Goal: Task Accomplishment & Management: Complete application form

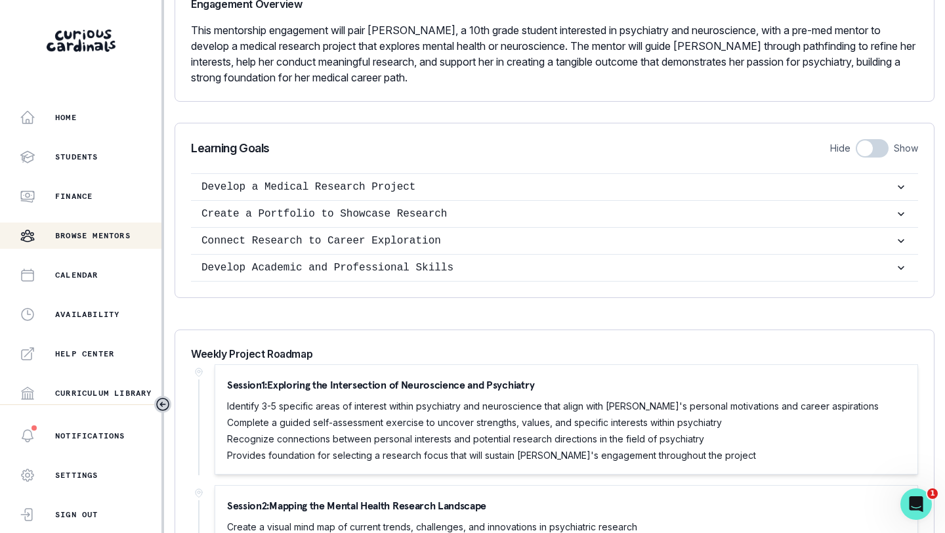
scroll to position [1898, 0]
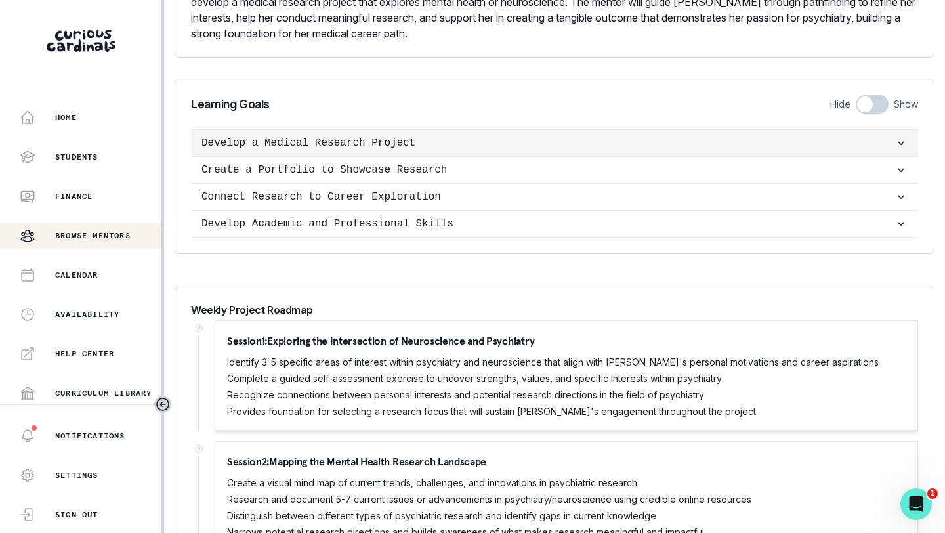
click at [299, 140] on p "Develop a Medical Research Project" at bounding box center [548, 143] width 693 height 16
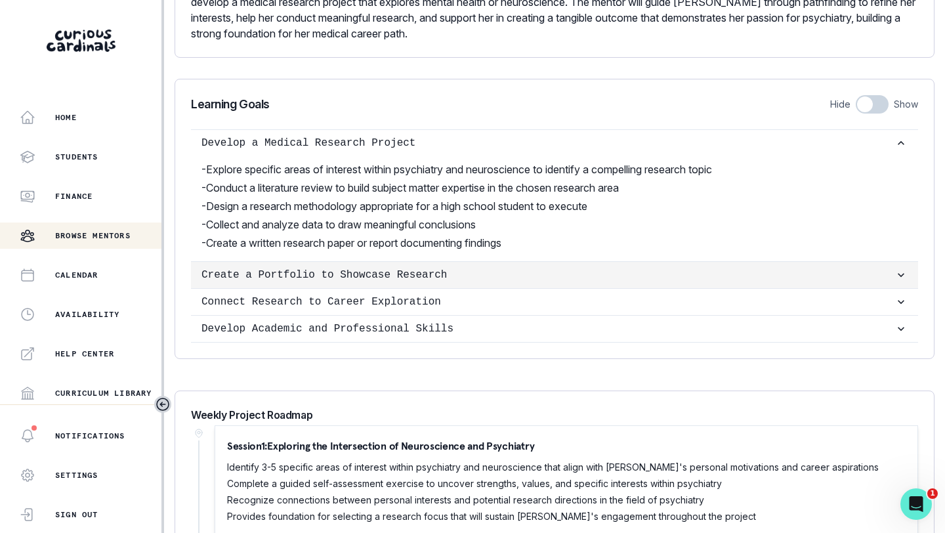
click at [302, 273] on p "Create a Portfolio to Showcase Research" at bounding box center [548, 275] width 693 height 16
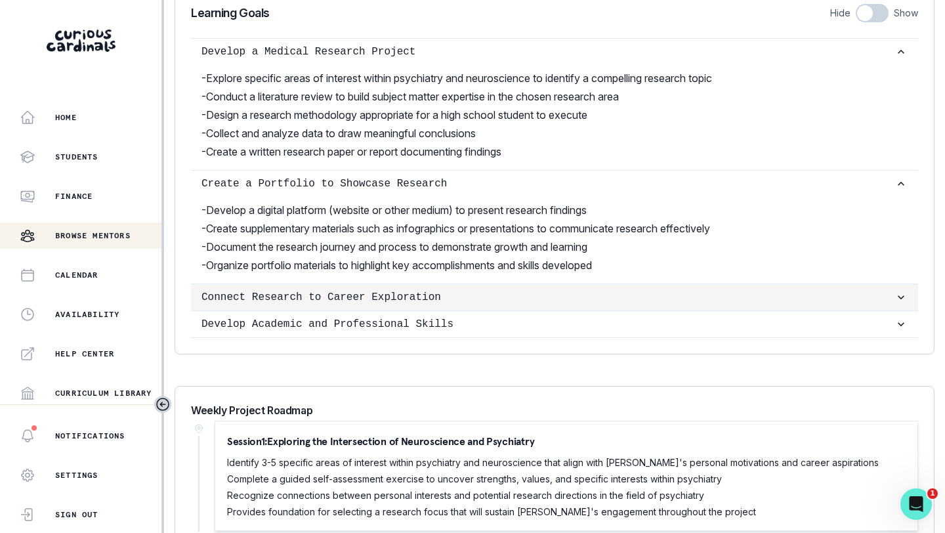
click at [303, 301] on p "Connect Research to Career Exploration" at bounding box center [548, 297] width 693 height 16
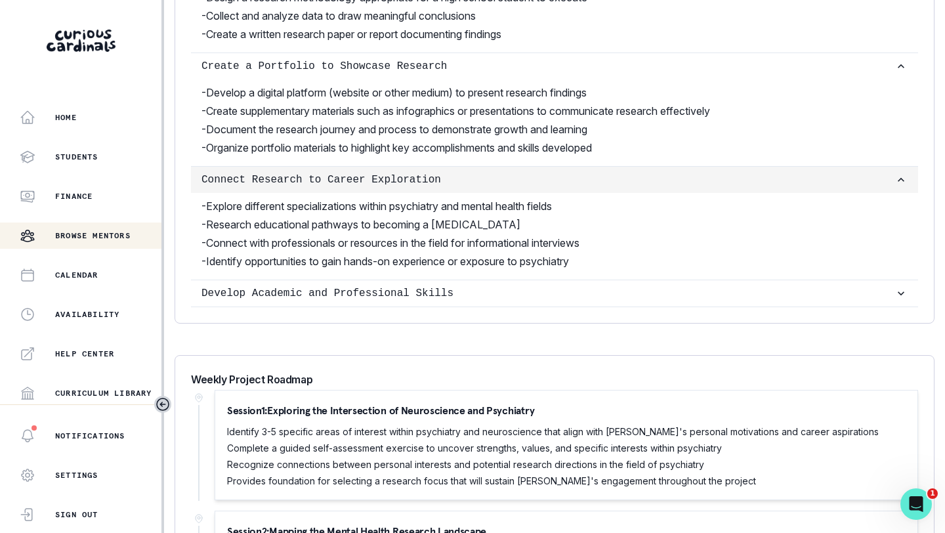
click at [303, 301] on button "Develop Academic and Professional Skills" at bounding box center [554, 293] width 727 height 26
checkbox input "true"
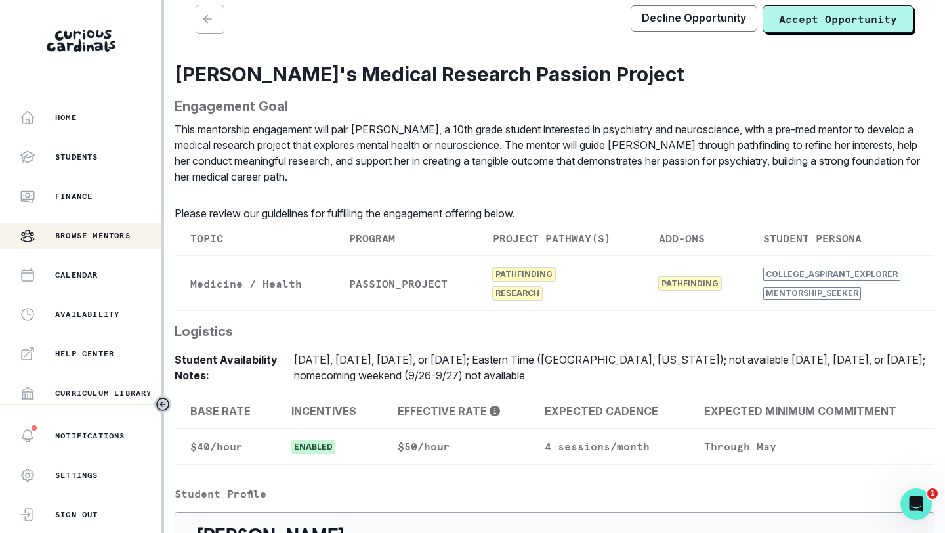
scroll to position [0, 0]
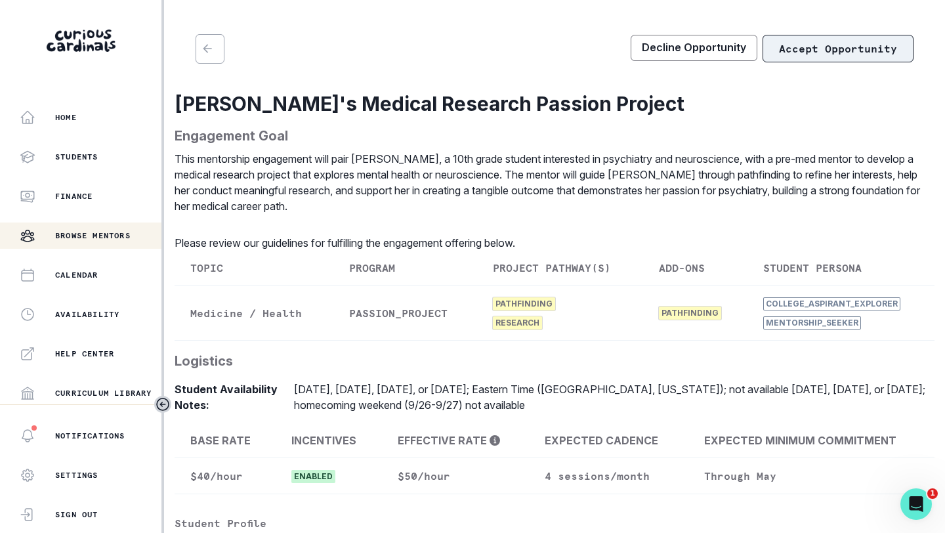
click at [542, 40] on button "Accept Opportunity" at bounding box center [838, 49] width 151 height 28
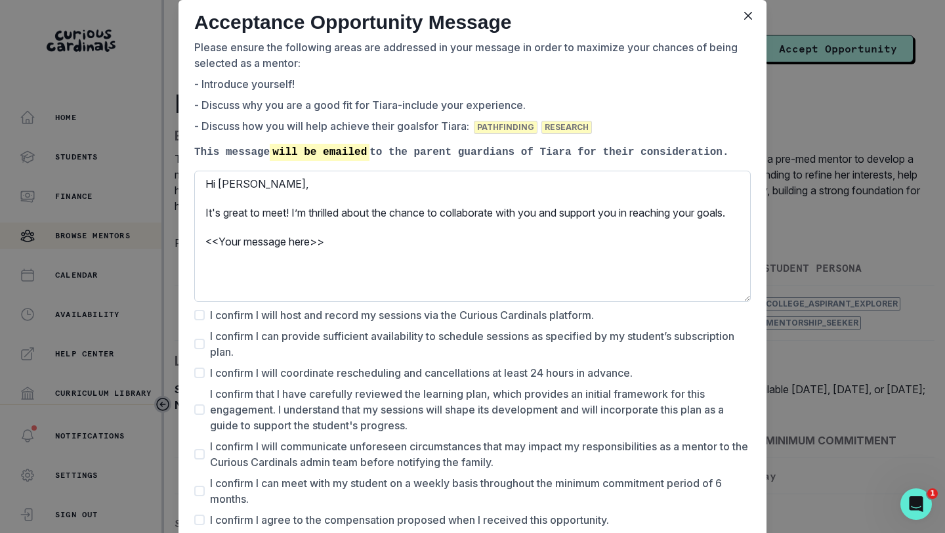
click at [303, 284] on textarea "Hi [PERSON_NAME], It's great to meet! I’m thrilled about the chance to collabor…" at bounding box center [472, 236] width 557 height 131
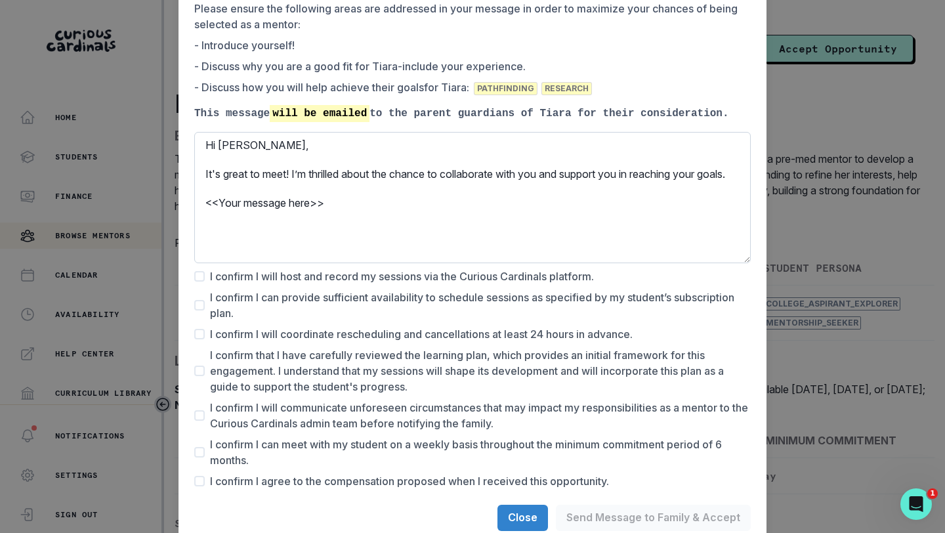
scroll to position [40, 0]
click at [203, 280] on span at bounding box center [199, 275] width 11 height 11
click at [194, 276] on input "I confirm I will host and record my sessions via the Curious Cardinals platform." at bounding box center [194, 275] width 1 height 1
checkbox input "true"
click at [202, 308] on label "I confirm I can provide sufficient availability to schedule sessions as specifi…" at bounding box center [472, 304] width 557 height 32
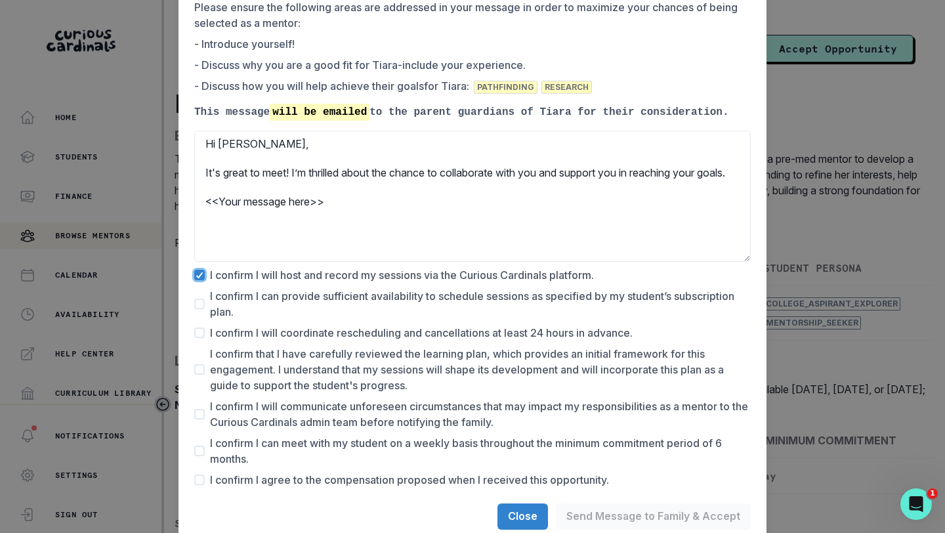
click at [194, 305] on input "I confirm I can provide sufficient availability to schedule sessions as specifi…" at bounding box center [194, 304] width 1 height 1
checkbox input "true"
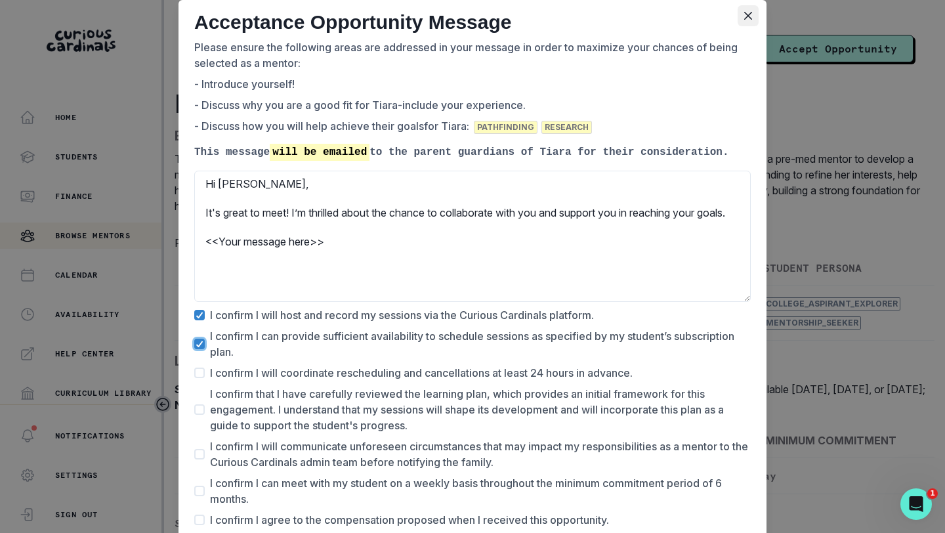
click at [542, 17] on icon "Close" at bounding box center [748, 16] width 8 height 8
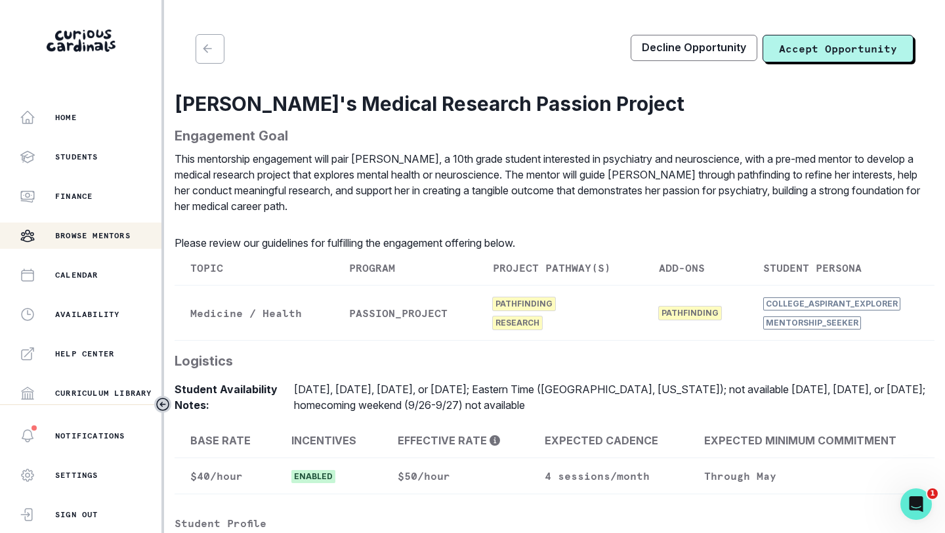
checkbox input "false"
click at [542, 40] on button "Accept Opportunity" at bounding box center [838, 49] width 151 height 28
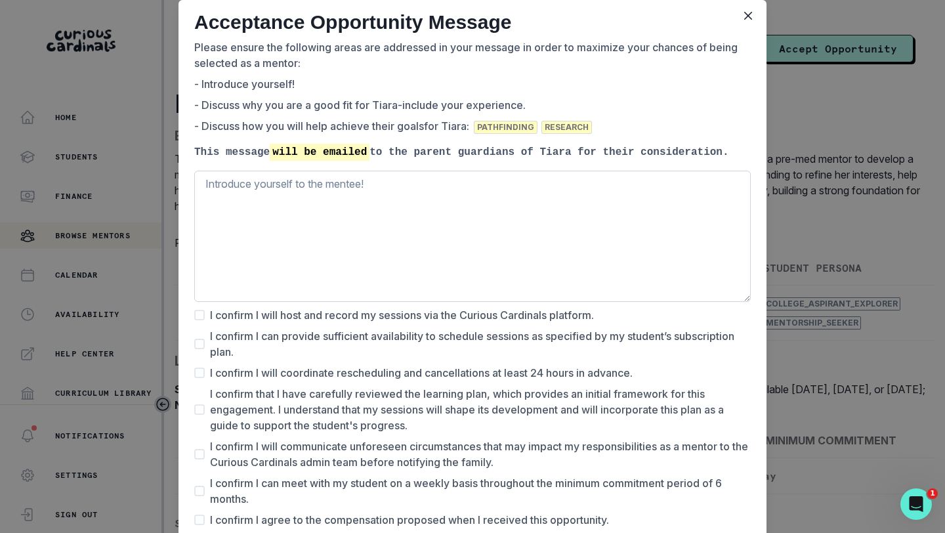
click at [542, 244] on textarea "This message will be emailed to the parent guardians of [PERSON_NAME] for their…" at bounding box center [472, 236] width 557 height 131
click at [200, 320] on span at bounding box center [199, 315] width 11 height 11
click at [194, 316] on input "I confirm I will host and record my sessions via the Curious Cardinals platform." at bounding box center [194, 315] width 1 height 1
checkbox input "true"
click at [200, 353] on label "I confirm I can provide sufficient availability to schedule sessions as specifi…" at bounding box center [472, 344] width 557 height 32
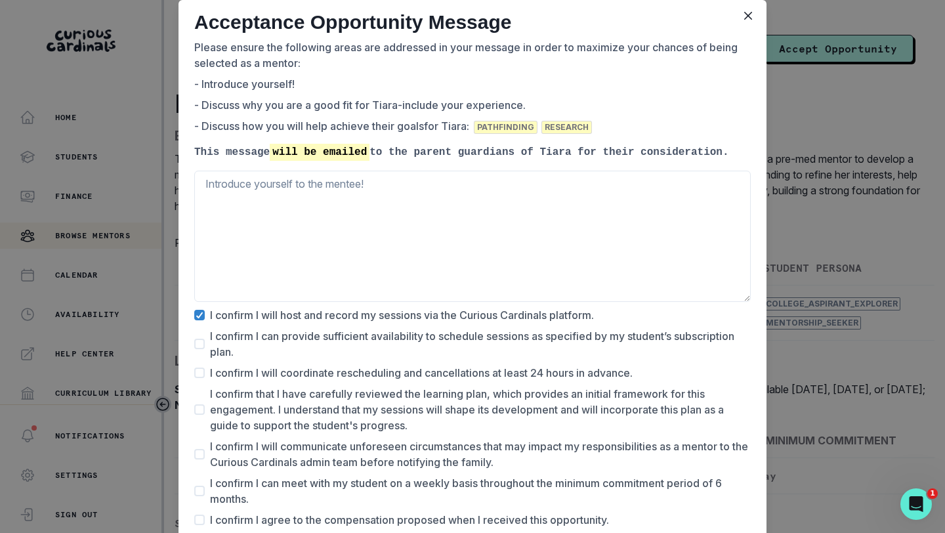
click at [194, 345] on input "I confirm I can provide sufficient availability to schedule sessions as specifi…" at bounding box center [194, 344] width 1 height 1
checkbox input "true"
click at [200, 378] on span at bounding box center [199, 373] width 11 height 11
click at [194, 373] on input "I confirm I will coordinate rescheduling and cancellations at least 24 hours in…" at bounding box center [194, 373] width 1 height 1
checkbox input "true"
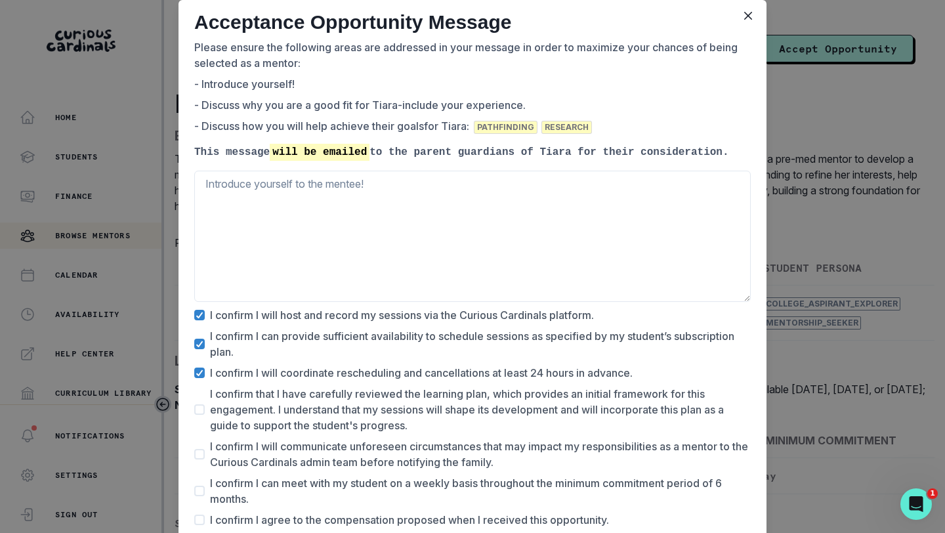
click at [200, 415] on span at bounding box center [199, 409] width 11 height 11
click at [194, 410] on input "I confirm that I have carefully reviewed the learning plan, which provides an i…" at bounding box center [194, 410] width 1 height 1
checkbox input "true"
click at [199, 459] on span at bounding box center [199, 454] width 11 height 11
click at [194, 455] on input "I confirm I will communicate unforeseen circumstances that may impact my respon…" at bounding box center [194, 454] width 1 height 1
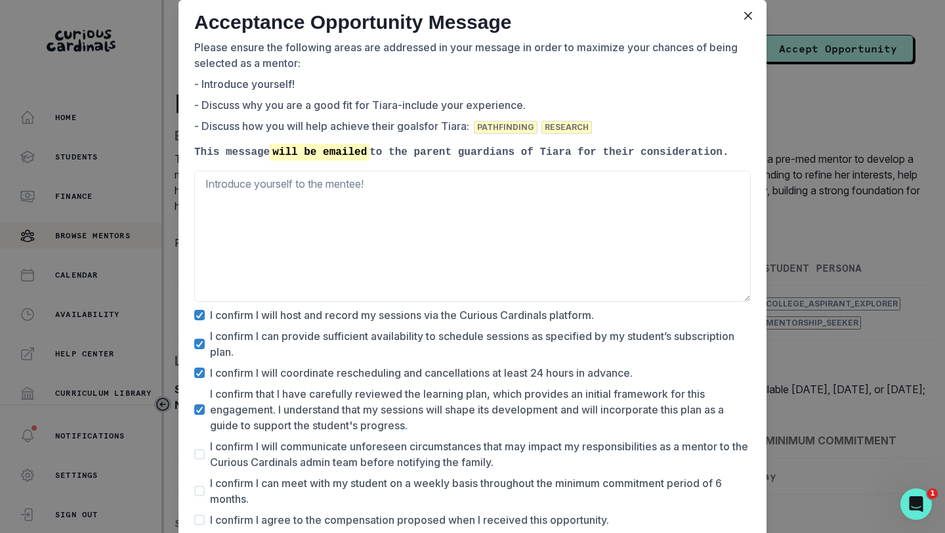
checkbox input "true"
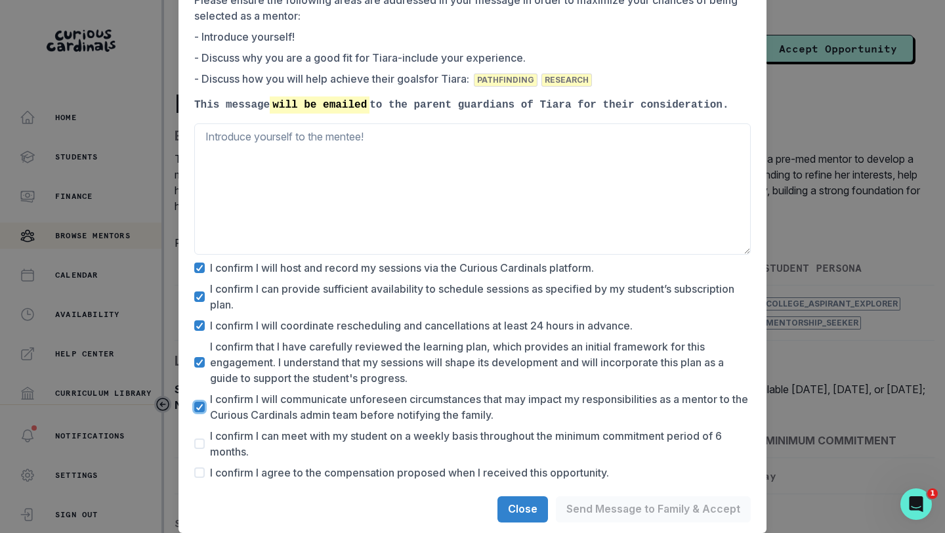
click at [201, 440] on span at bounding box center [199, 443] width 11 height 11
click at [194, 444] on input "I confirm I can meet with my student on a weekly basis throughout the minimum c…" at bounding box center [194, 444] width 1 height 1
checkbox input "true"
click at [201, 466] on label "I confirm I agree to the compensation proposed when I received this opportunity." at bounding box center [401, 473] width 415 height 16
click at [194, 466] on input "I confirm I agree to the compensation proposed when I received this opportunity." at bounding box center [194, 473] width 1 height 1
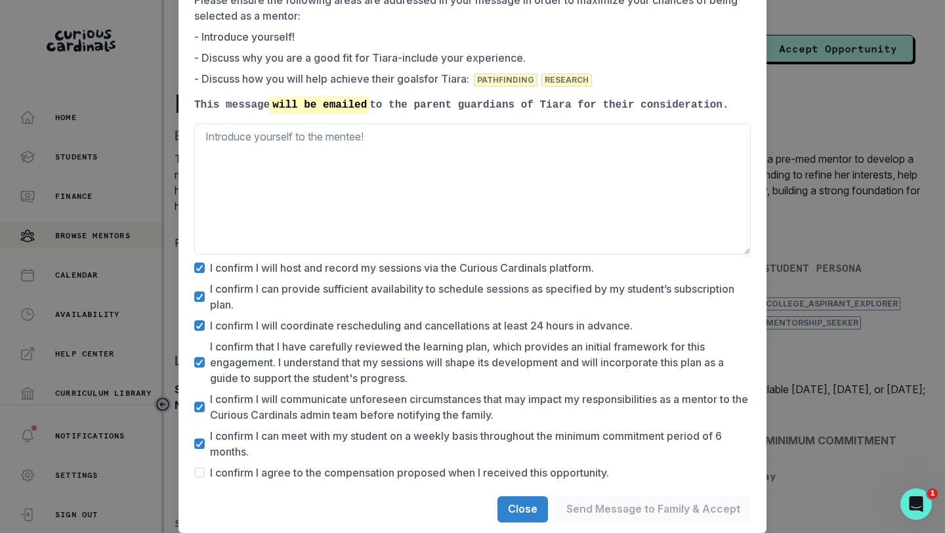
checkbox input "true"
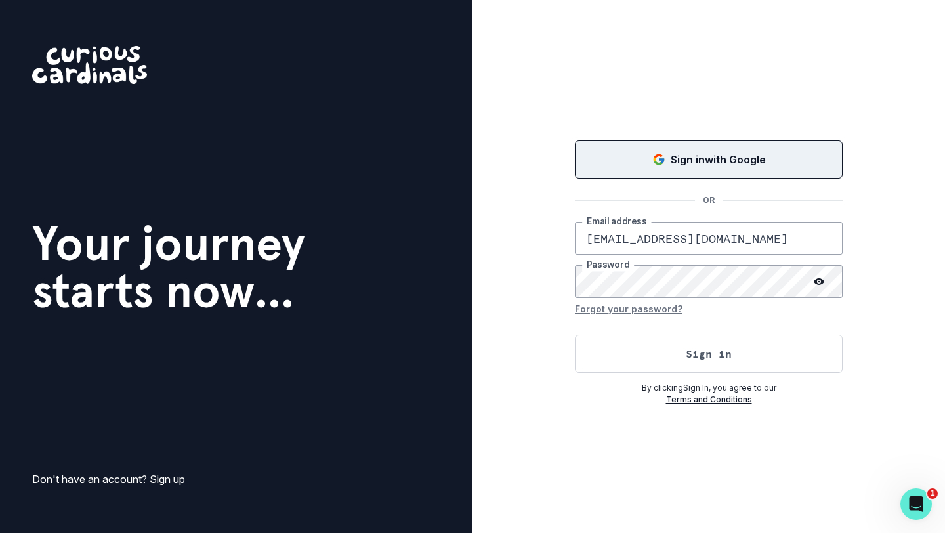
click at [542, 154] on p "Sign in with Google" at bounding box center [718, 160] width 95 height 16
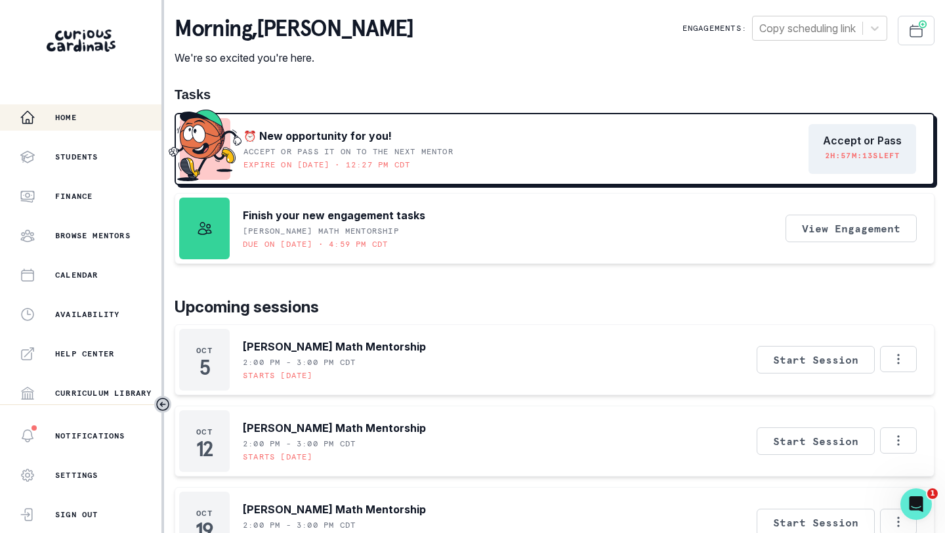
click at [542, 151] on div "⏰ New opportunity for you! Accept or pass it on to the next mentor Expire on [D…" at bounding box center [555, 149] width 760 height 72
click at [542, 150] on p "2 H: 57 M: 12 S left" at bounding box center [862, 155] width 75 height 11
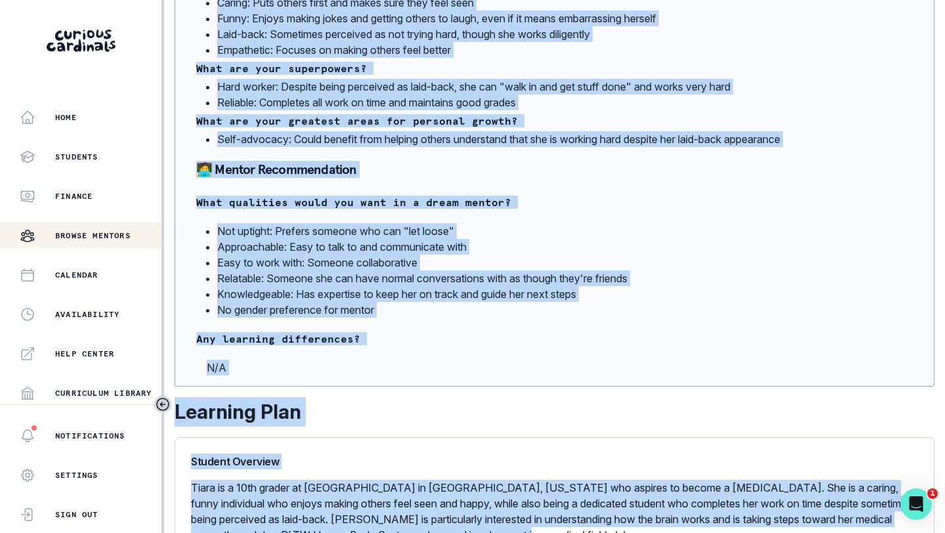
scroll to position [1327, 0]
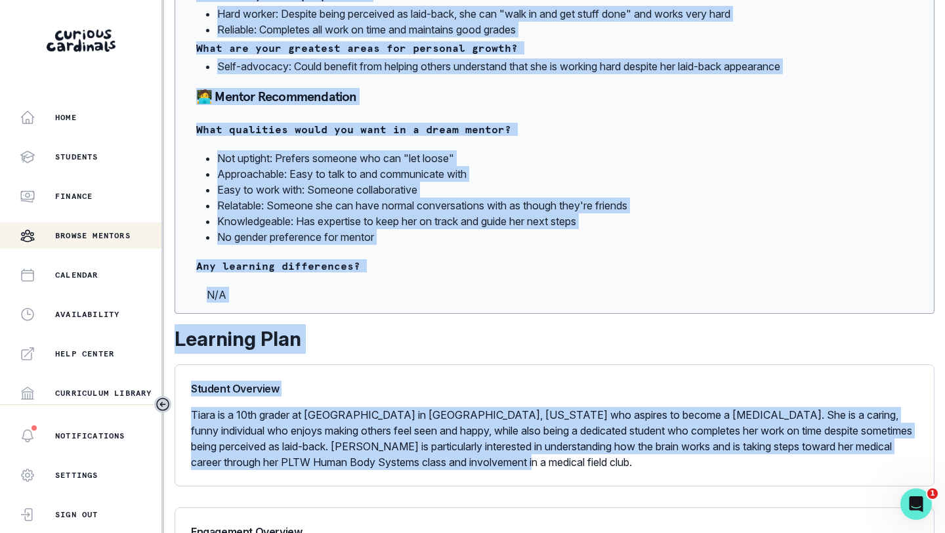
drag, startPoint x: 194, startPoint y: 223, endPoint x: 563, endPoint y: 473, distance: 445.3
click at [542, 466] on div "Decline Opportunity Accept Opportunity [PERSON_NAME]'s Medical Research Passion…" at bounding box center [555, 106] width 760 height 2834
copy div "🍎 Loremips Dolorsi Ametcon Adipisci Elits do e 57te incidi ut Labore Etdo Magna…"
click at [93, 116] on div "Home" at bounding box center [91, 118] width 142 height 16
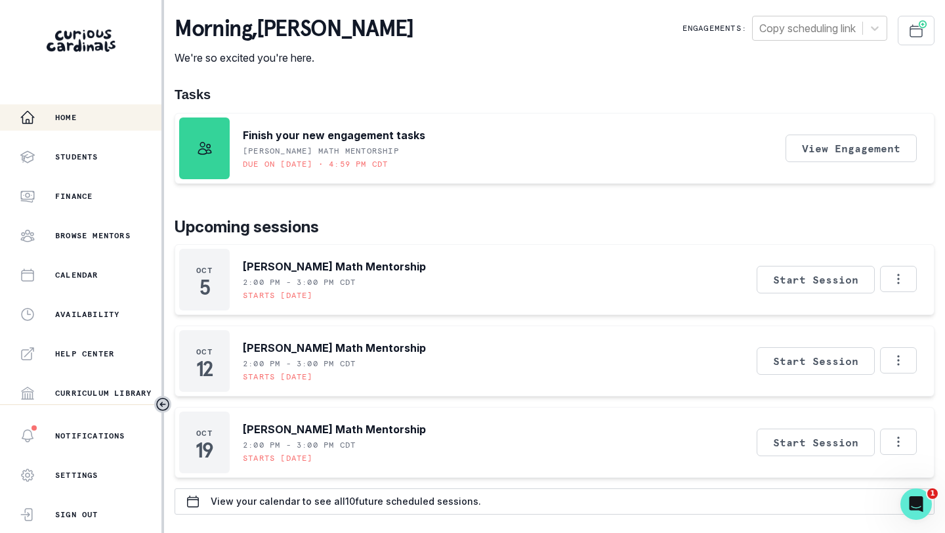
click at [91, 54] on div at bounding box center [81, 46] width 69 height 33
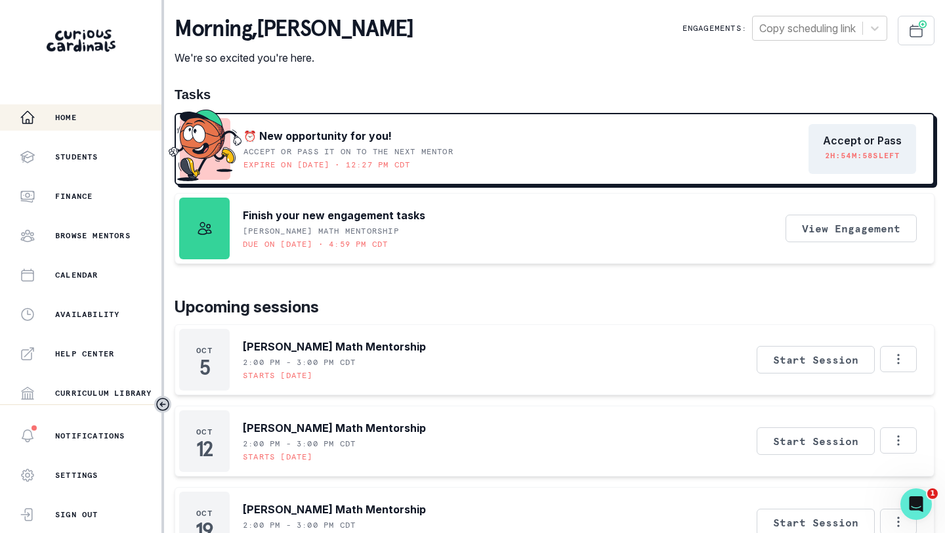
click at [234, 35] on p "morning , [PERSON_NAME]" at bounding box center [294, 29] width 238 height 26
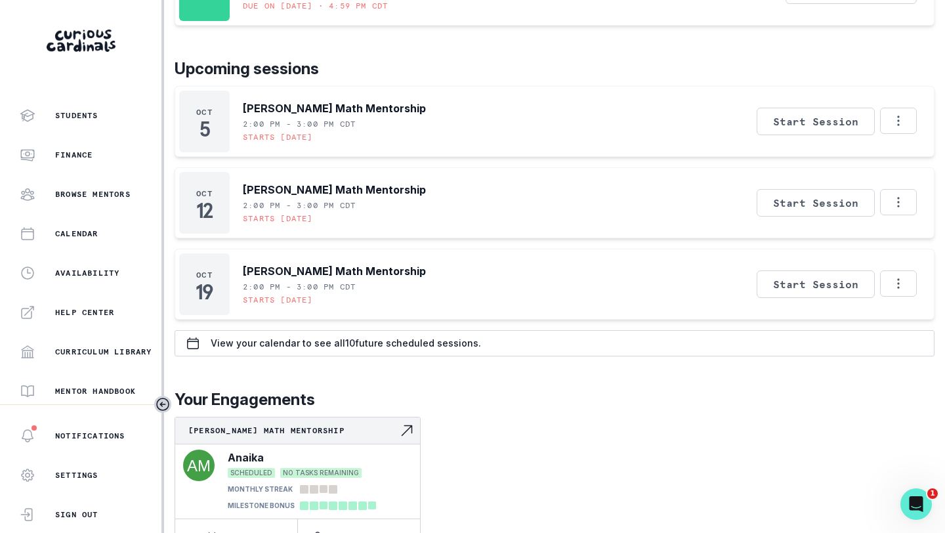
scroll to position [277, 0]
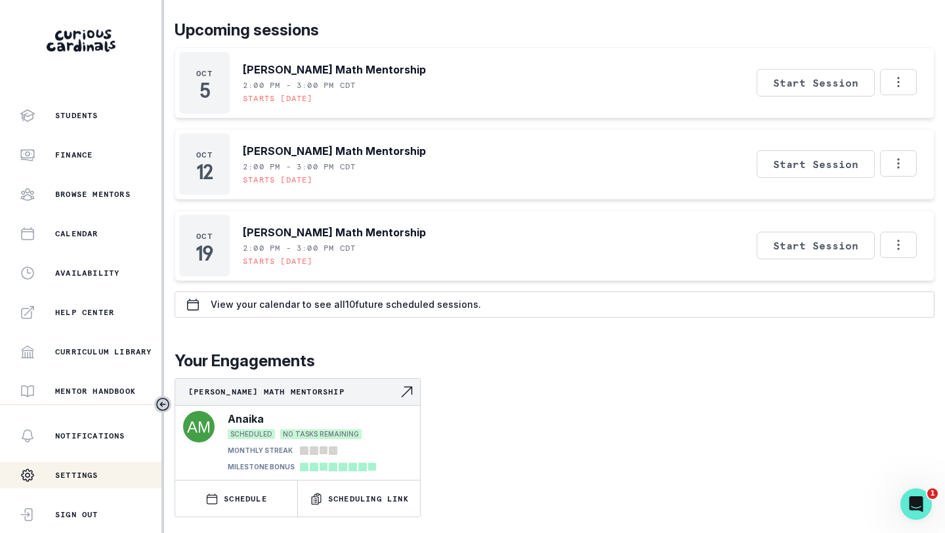
click at [73, 466] on div "Settings" at bounding box center [59, 475] width 79 height 26
select select "America/[GEOGRAPHIC_DATA]"
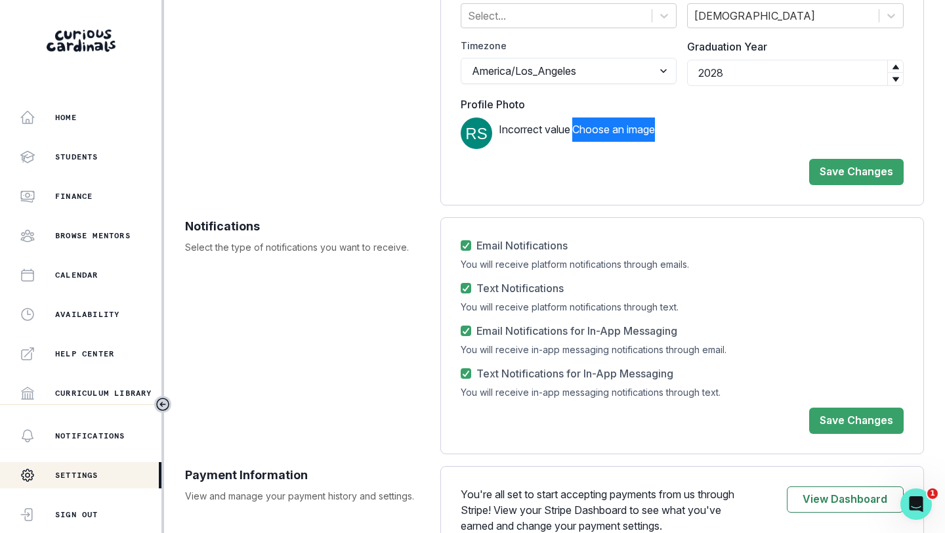
scroll to position [481, 0]
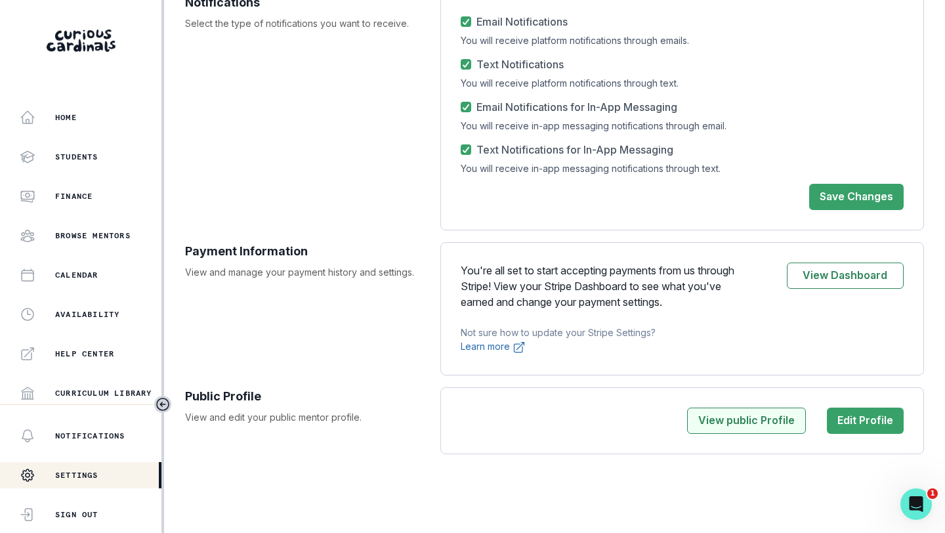
click at [542, 416] on button "View public Profile" at bounding box center [746, 421] width 119 height 26
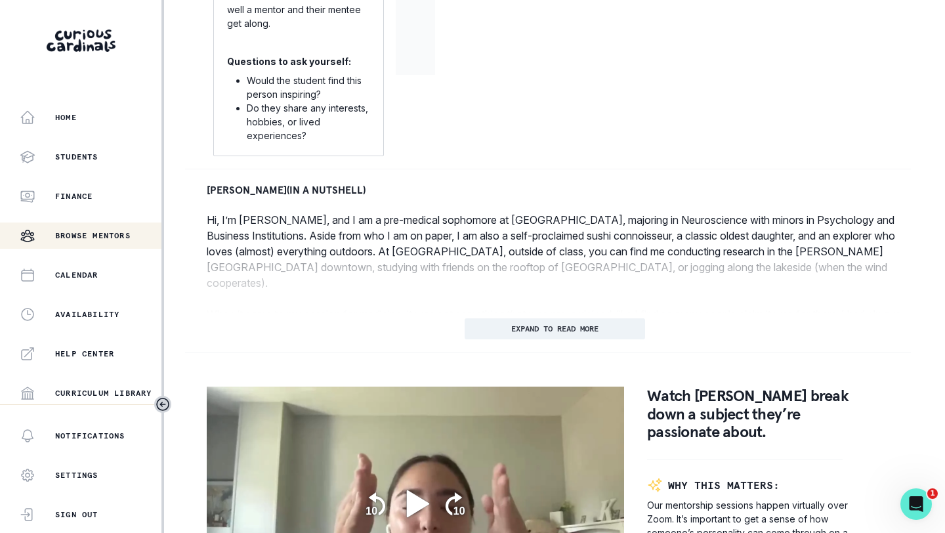
scroll to position [461, 0]
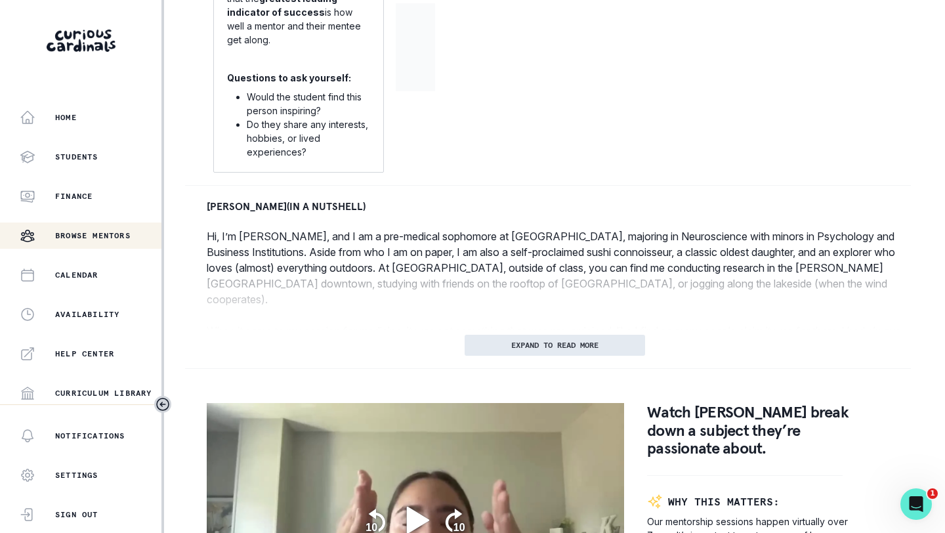
click at [542, 341] on p "EXPAND TO READ MORE" at bounding box center [554, 345] width 87 height 9
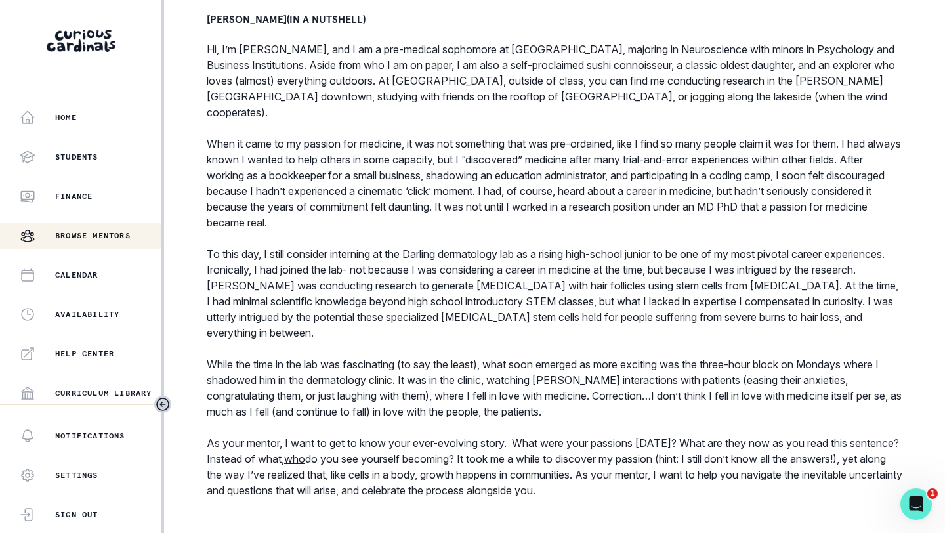
scroll to position [654, 0]
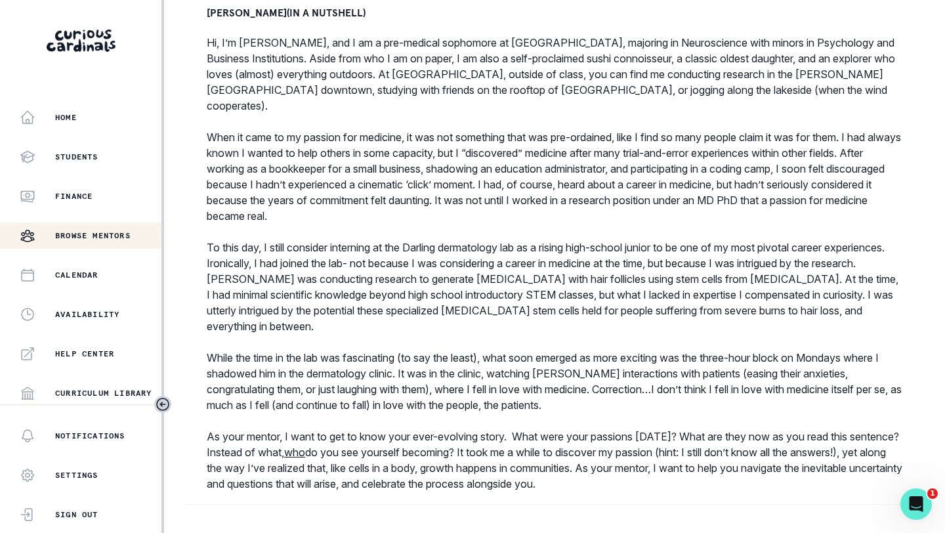
drag, startPoint x: 215, startPoint y: 41, endPoint x: 755, endPoint y: 467, distance: 687.4
click at [542, 466] on p "Hi, I’m [PERSON_NAME], and I am a pre-medical sophomore at [GEOGRAPHIC_DATA], m…" at bounding box center [555, 263] width 696 height 457
copy p "Lo, I’d Sita, con A el s doe-tempori utlaboree do Magnaaliquae Adminimven, quis…"
click at [283, 138] on p "When it came to my passion for medicine, it was not something that was pre-orda…" at bounding box center [555, 176] width 696 height 95
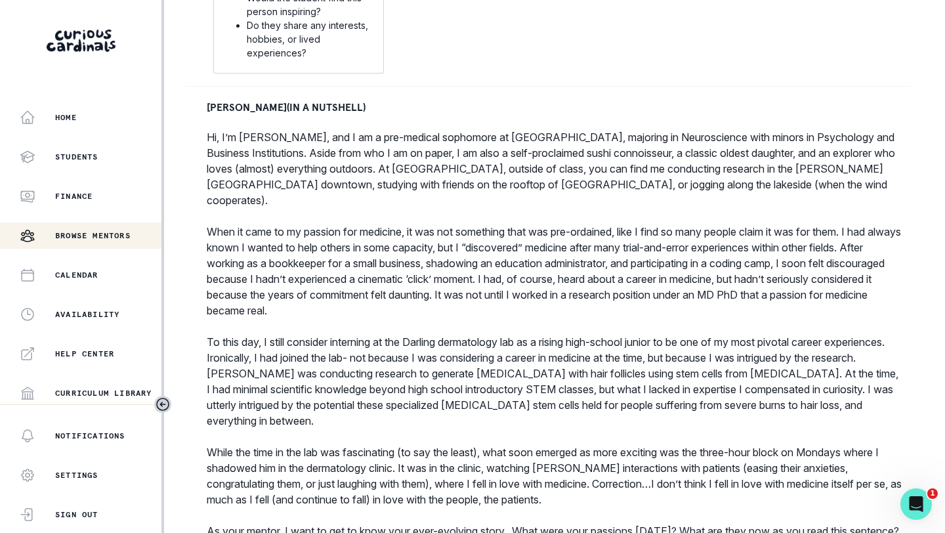
scroll to position [338, 0]
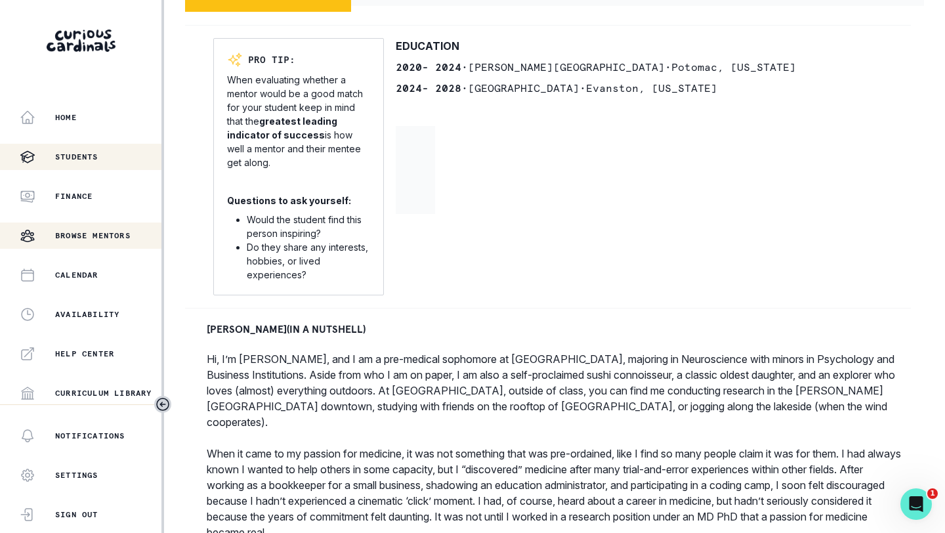
click at [74, 149] on div "Students" at bounding box center [91, 157] width 142 height 16
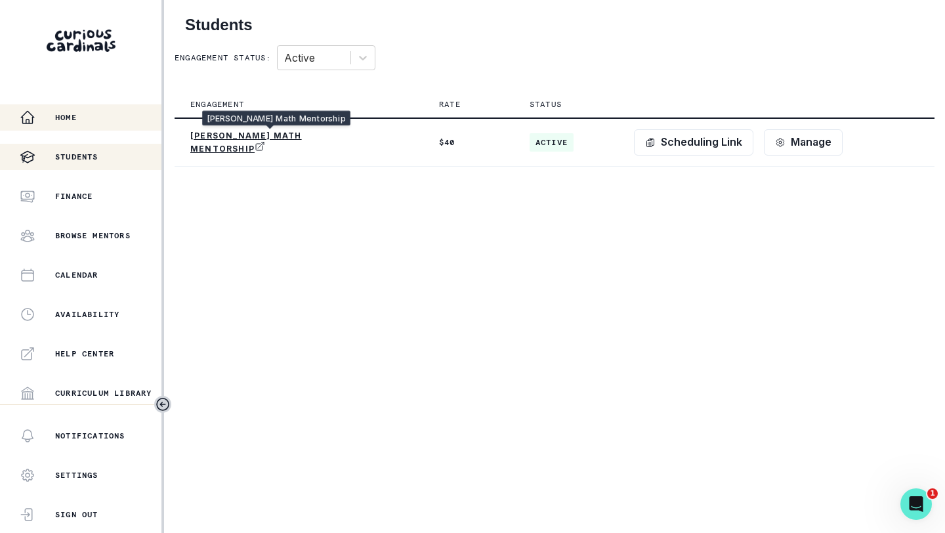
click at [51, 104] on button "Home" at bounding box center [80, 117] width 161 height 26
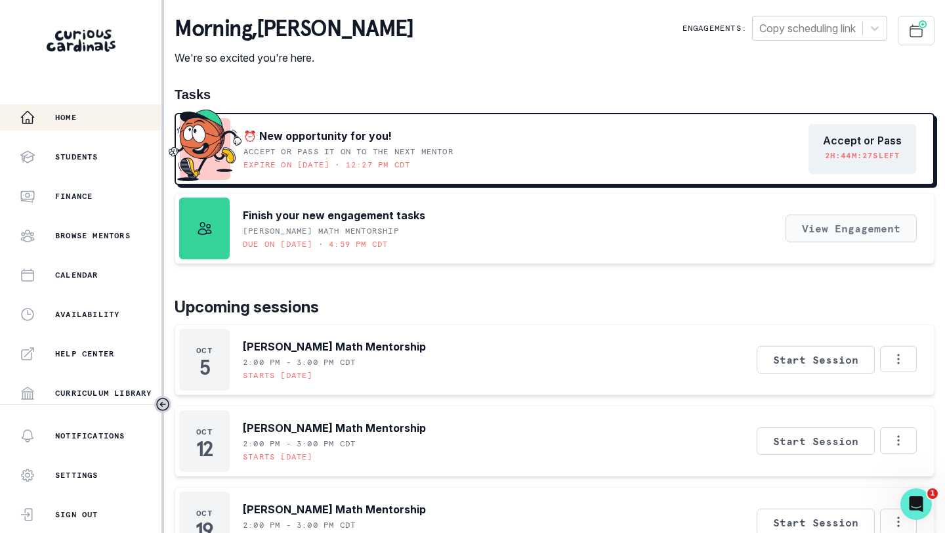
click at [542, 146] on div "Tasks ⏰ New opportunity for you! Accept or pass it on to the next mentor Expire…" at bounding box center [555, 175] width 760 height 177
click at [542, 137] on p "Accept or Pass" at bounding box center [862, 141] width 79 height 12
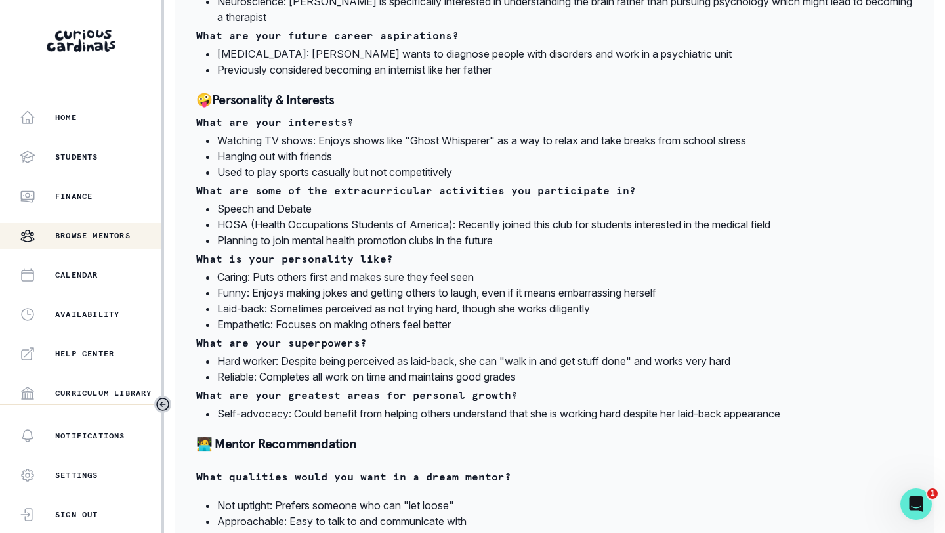
scroll to position [980, 0]
